Goal: Information Seeking & Learning: Learn about a topic

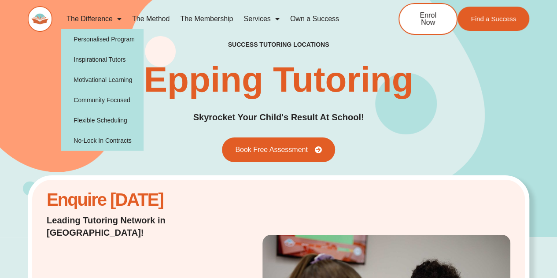
click at [107, 15] on link "The Difference" at bounding box center [94, 19] width 66 height 20
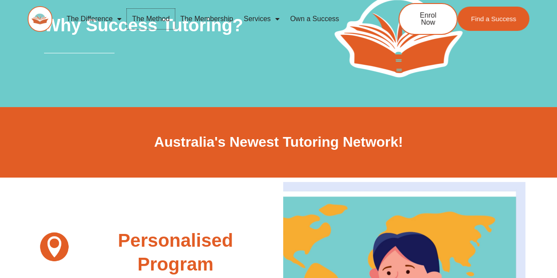
click at [151, 17] on link "The Method" at bounding box center [151, 19] width 48 height 20
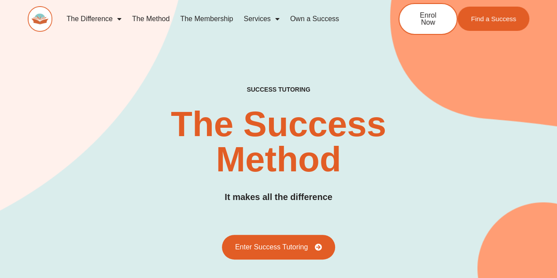
click at [217, 18] on link "The Membership" at bounding box center [206, 19] width 63 height 20
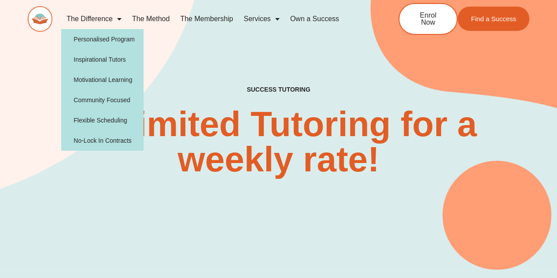
click at [110, 20] on link "The Difference" at bounding box center [94, 19] width 66 height 20
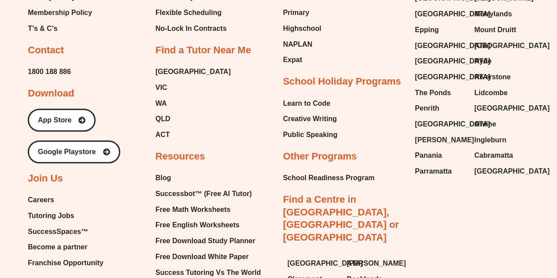
scroll to position [2851, 0]
